Goal: Task Accomplishment & Management: Use online tool/utility

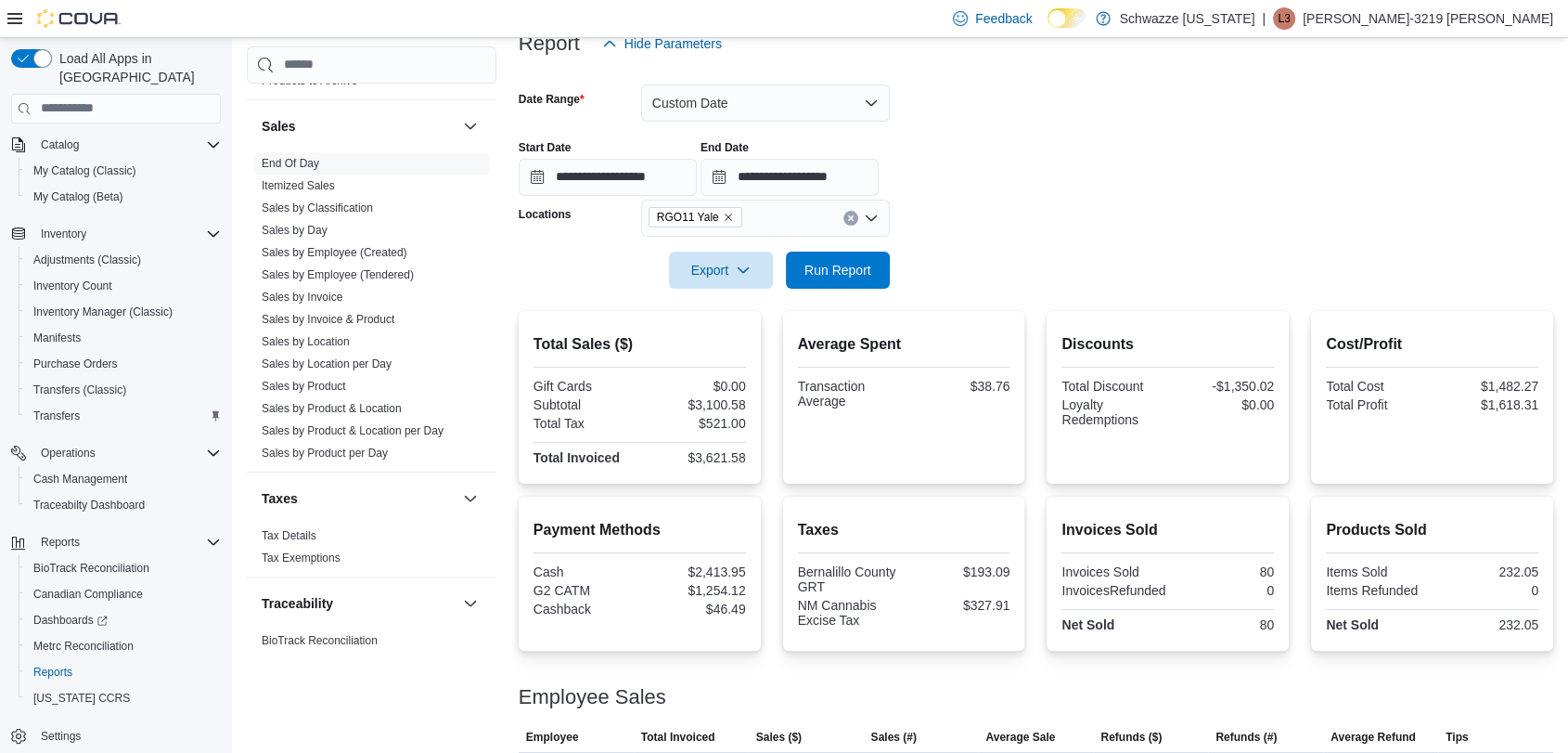
scroll to position [1307, 0]
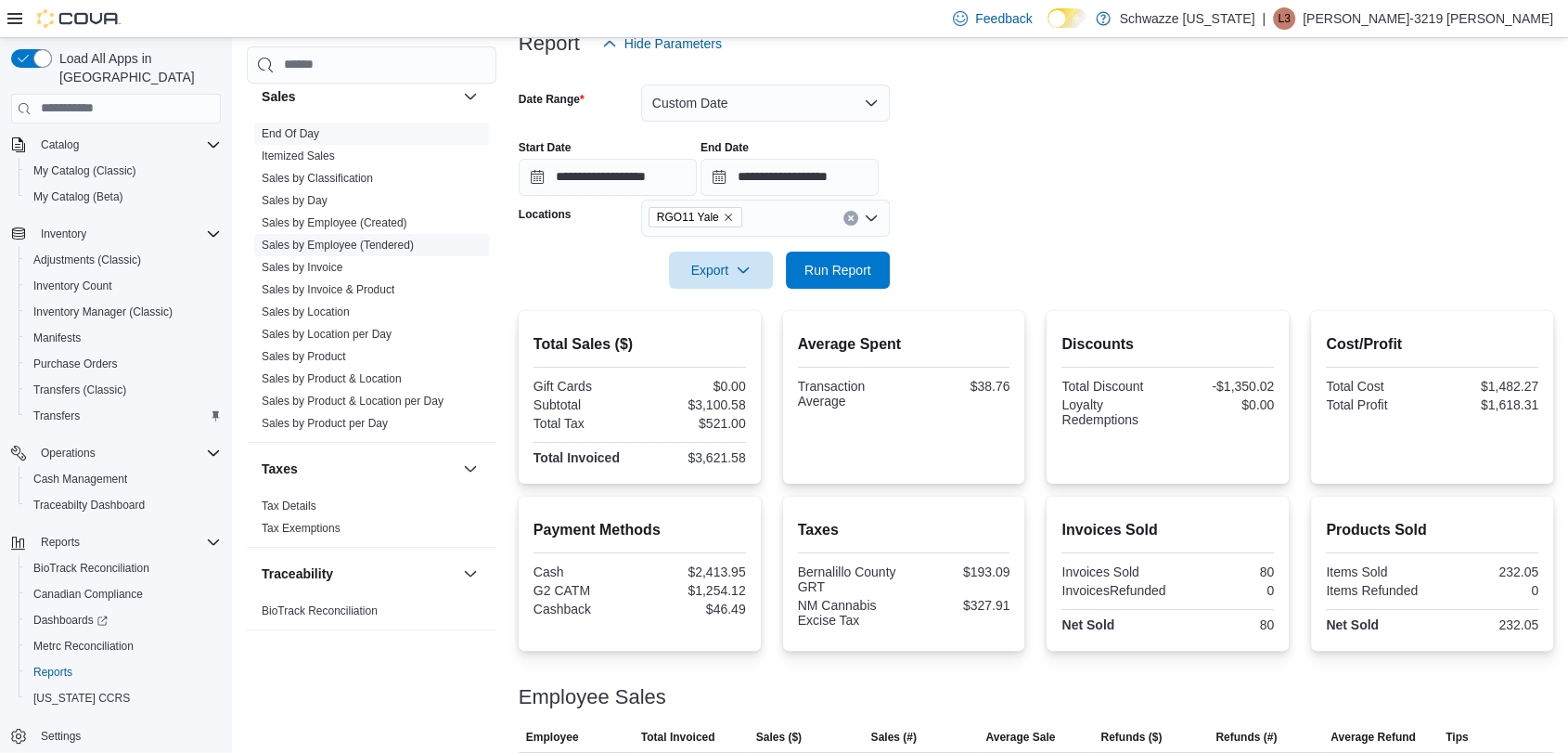
click at [356, 243] on link "Sales by Employee (Tendered)" at bounding box center [338, 244] width 152 height 13
